Goal: Transaction & Acquisition: Book appointment/travel/reservation

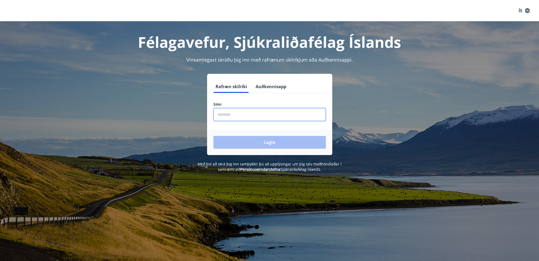
drag, startPoint x: 217, startPoint y: 115, endPoint x: 219, endPoint y: 111, distance: 4.2
click at [217, 115] on input "phone" at bounding box center [269, 114] width 112 height 13
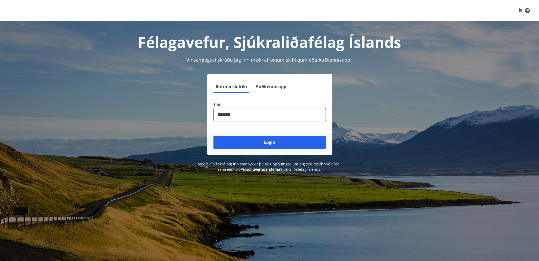
type input "********"
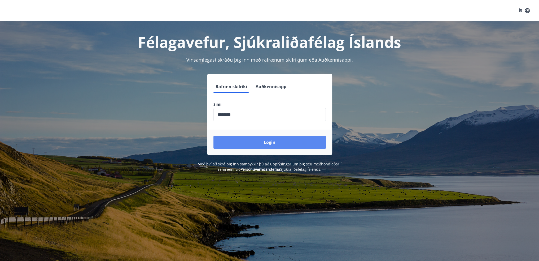
click at [267, 148] on div "Login" at bounding box center [269, 141] width 125 height 25
click at [266, 141] on button "Login" at bounding box center [269, 142] width 112 height 13
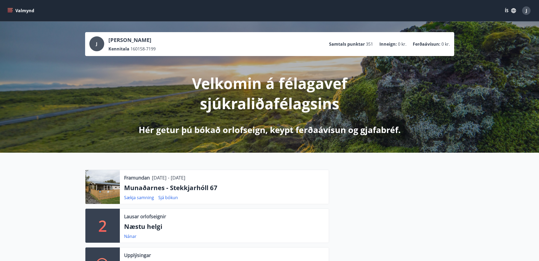
click at [103, 193] on div at bounding box center [102, 187] width 34 height 34
click at [104, 185] on div at bounding box center [102, 187] width 34 height 34
click at [167, 198] on link "Sjá bókun" at bounding box center [168, 197] width 20 height 6
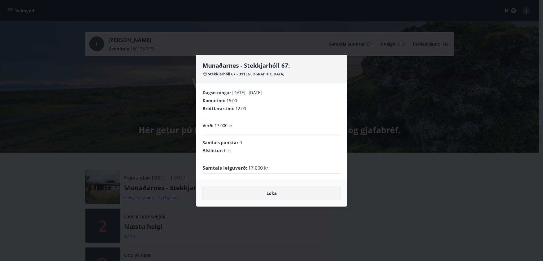
click at [271, 193] on button "Loka" at bounding box center [272, 192] width 138 height 13
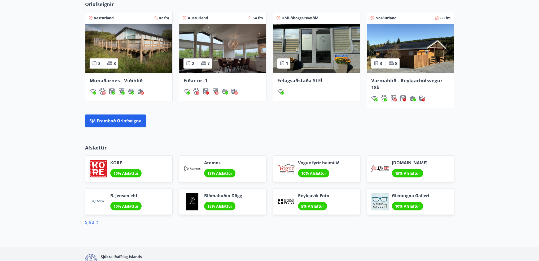
scroll to position [434, 0]
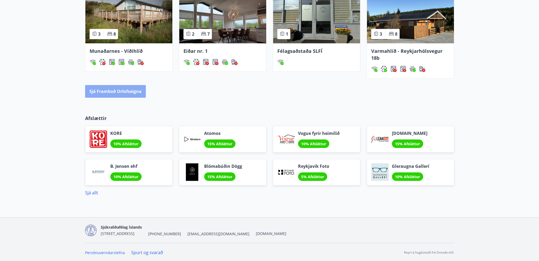
click at [115, 93] on button "Sjá framboð orlofseigna" at bounding box center [115, 91] width 61 height 13
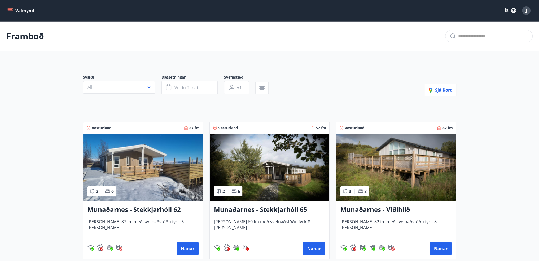
click at [10, 11] on icon "menu" at bounding box center [9, 10] width 5 height 5
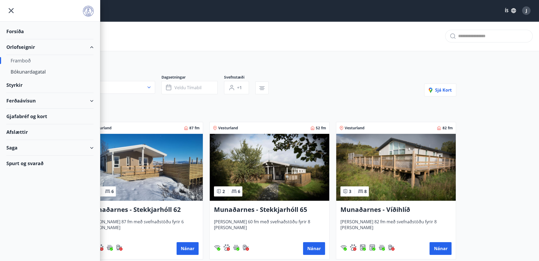
click at [23, 49] on div "Orlofseignir" at bounding box center [49, 47] width 87 height 16
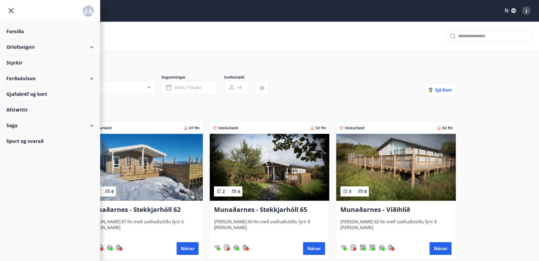
drag, startPoint x: 93, startPoint y: 48, endPoint x: 97, endPoint y: 41, distance: 7.7
click at [93, 47] on div "Orlofseignir" at bounding box center [49, 47] width 87 height 16
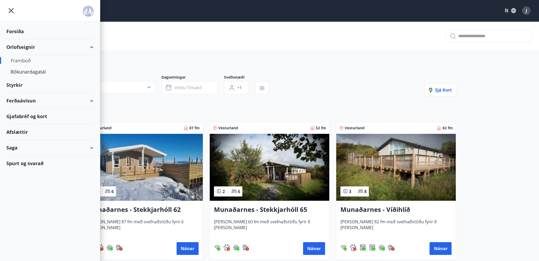
click at [93, 47] on div "Orlofseignir" at bounding box center [49, 47] width 87 height 16
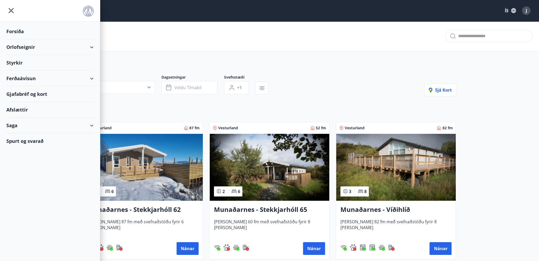
click at [93, 47] on div "Orlofseignir" at bounding box center [49, 47] width 87 height 16
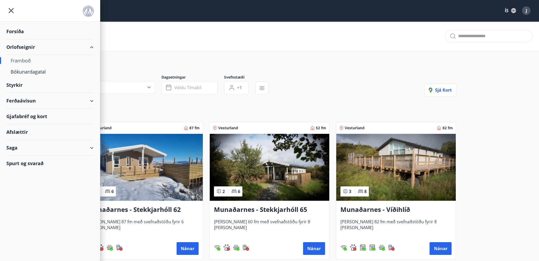
click at [16, 45] on div "Orlofseignir" at bounding box center [49, 47] width 87 height 16
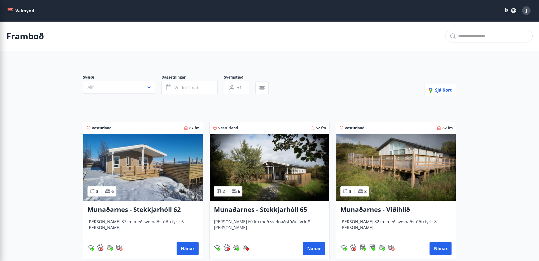
click at [458, 40] on input "text" at bounding box center [493, 36] width 70 height 8
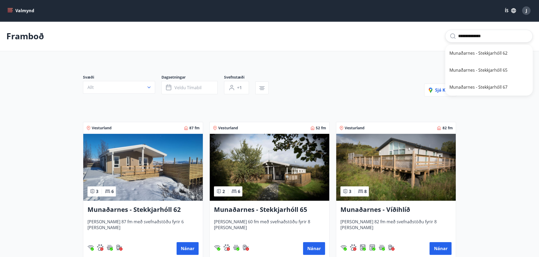
type input "**********"
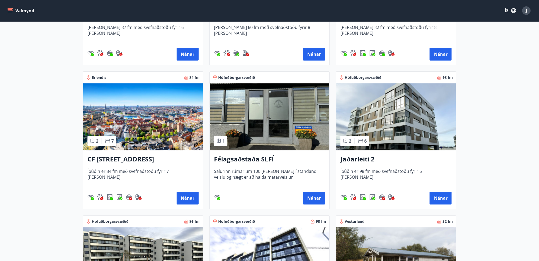
scroll to position [292, 0]
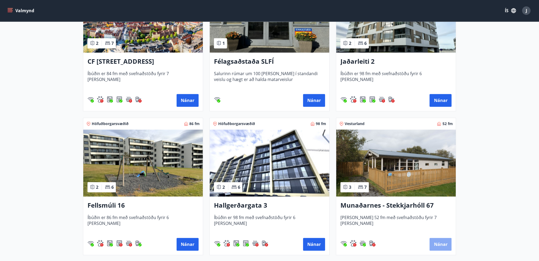
click at [438, 242] on button "Nánar" at bounding box center [441, 244] width 22 height 13
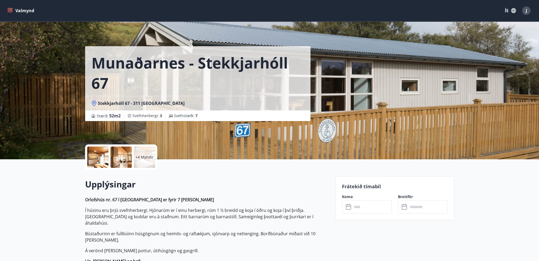
click at [410, 95] on div "Munaðarnes - Stekkjarhóll 67 Stekkjarhóll 67 - 311 Borgarnesi Stærð : 52 m2 Sve…" at bounding box center [269, 79] width 369 height 159
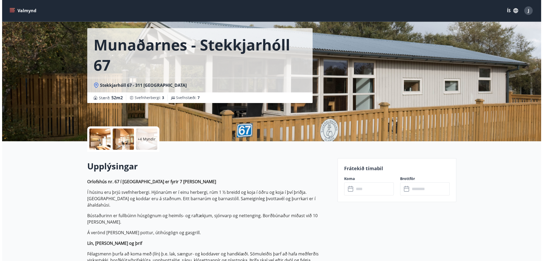
scroll to position [27, 0]
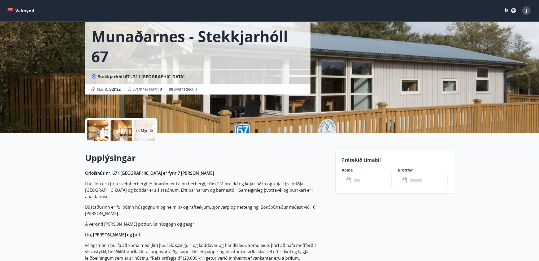
click at [97, 133] on div at bounding box center [97, 130] width 21 height 21
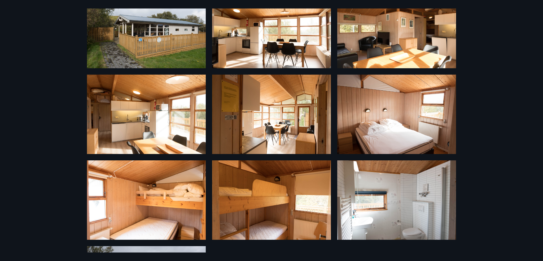
scroll to position [0, 0]
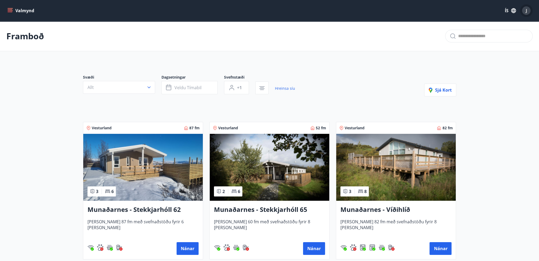
click at [526, 12] on span "J" at bounding box center [526, 11] width 1 height 6
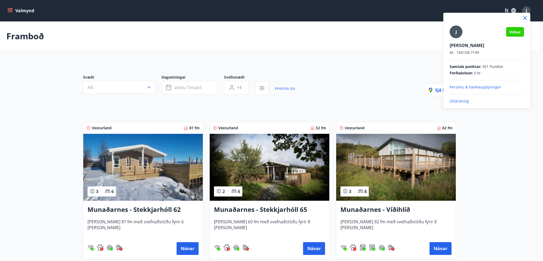
click at [456, 100] on p "Útskráning" at bounding box center [487, 100] width 74 height 5
click at [460, 101] on p "Útskráning" at bounding box center [487, 100] width 74 height 5
